Goal: Information Seeking & Learning: Check status

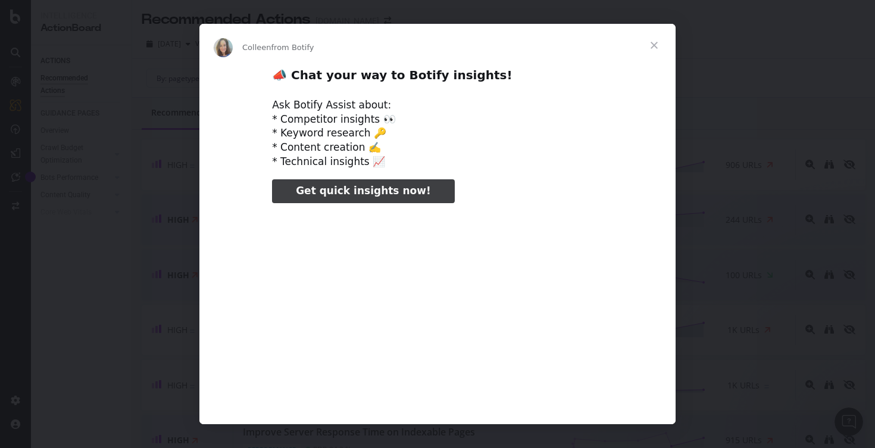
click at [650, 41] on span "Close" at bounding box center [654, 45] width 43 height 43
